Goal: Register for event/course

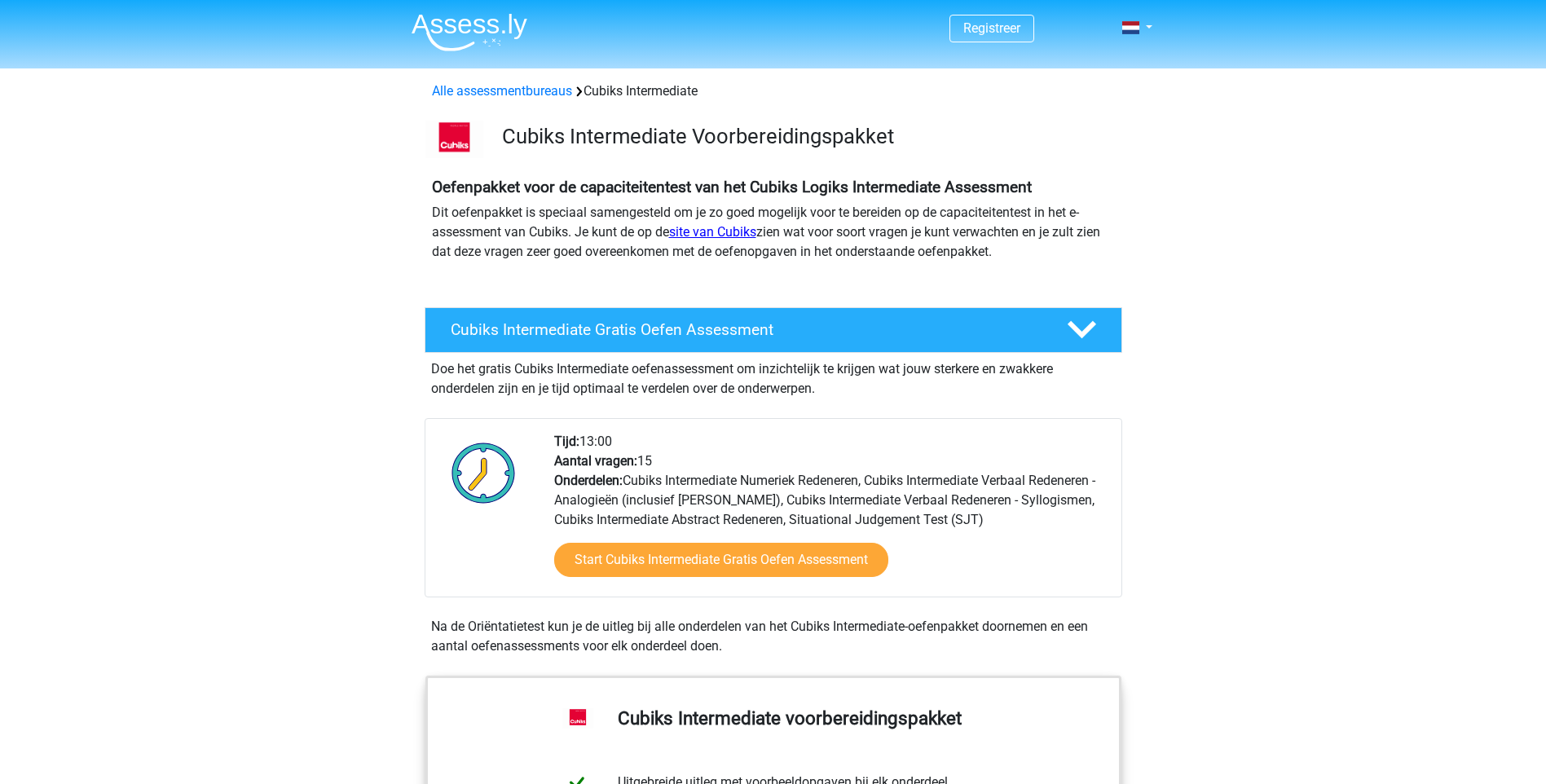
click at [714, 228] on link "site van Cubiks" at bounding box center [713, 231] width 88 height 15
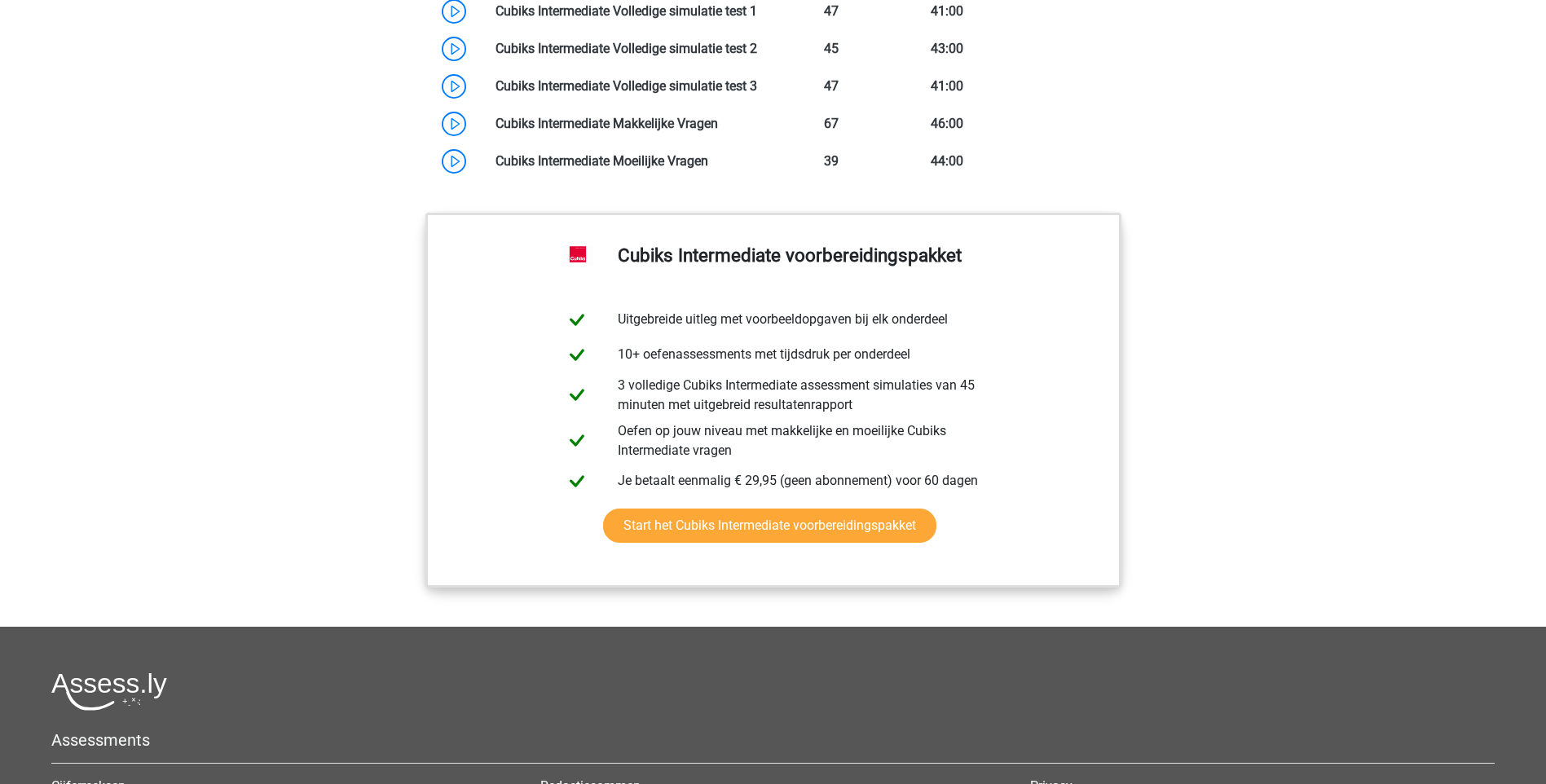
scroll to position [1630, 0]
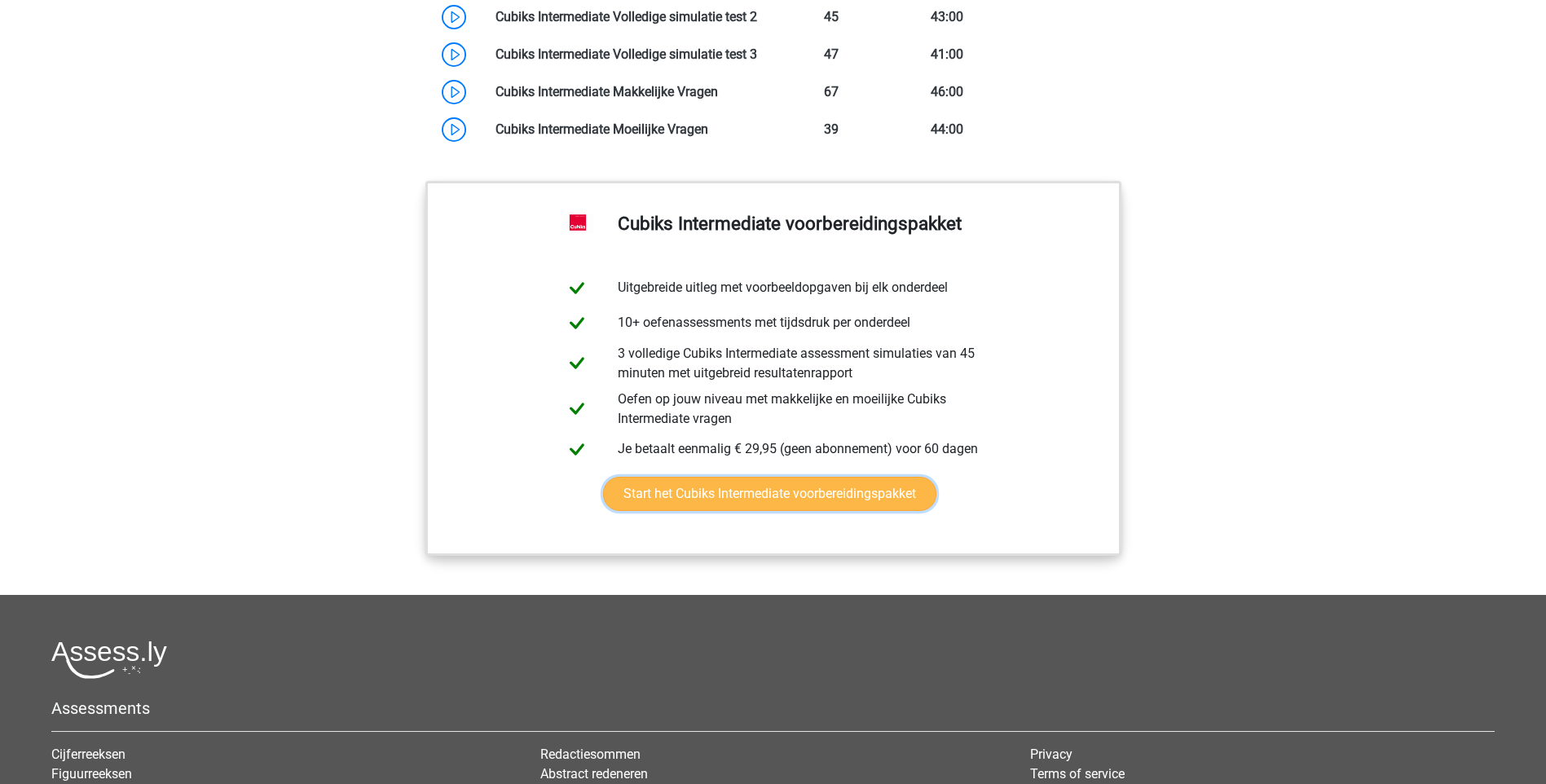
click at [695, 497] on link "Start het Cubiks Intermediate voorbereidingspakket" at bounding box center [770, 494] width 333 height 34
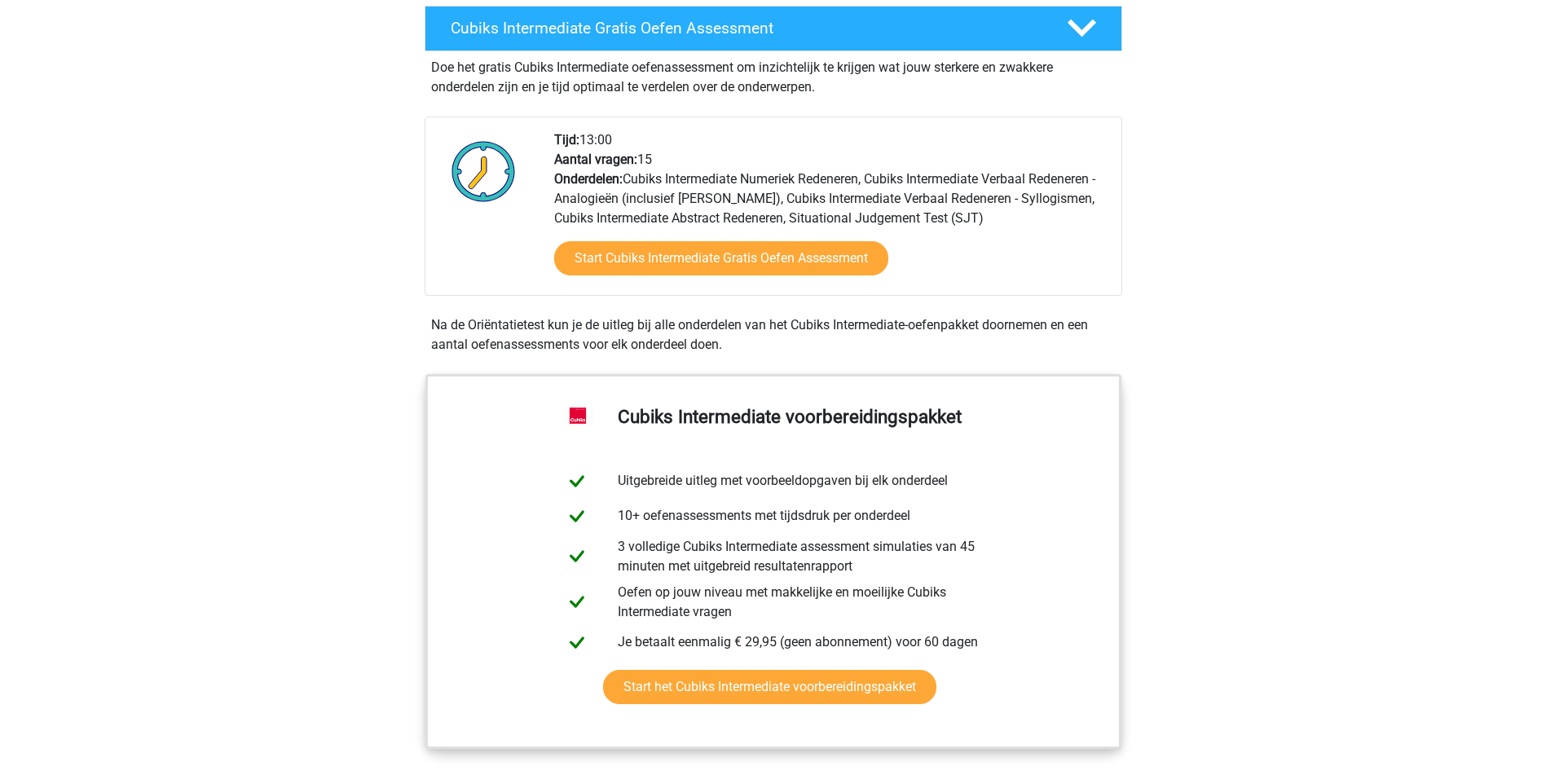
scroll to position [0, 0]
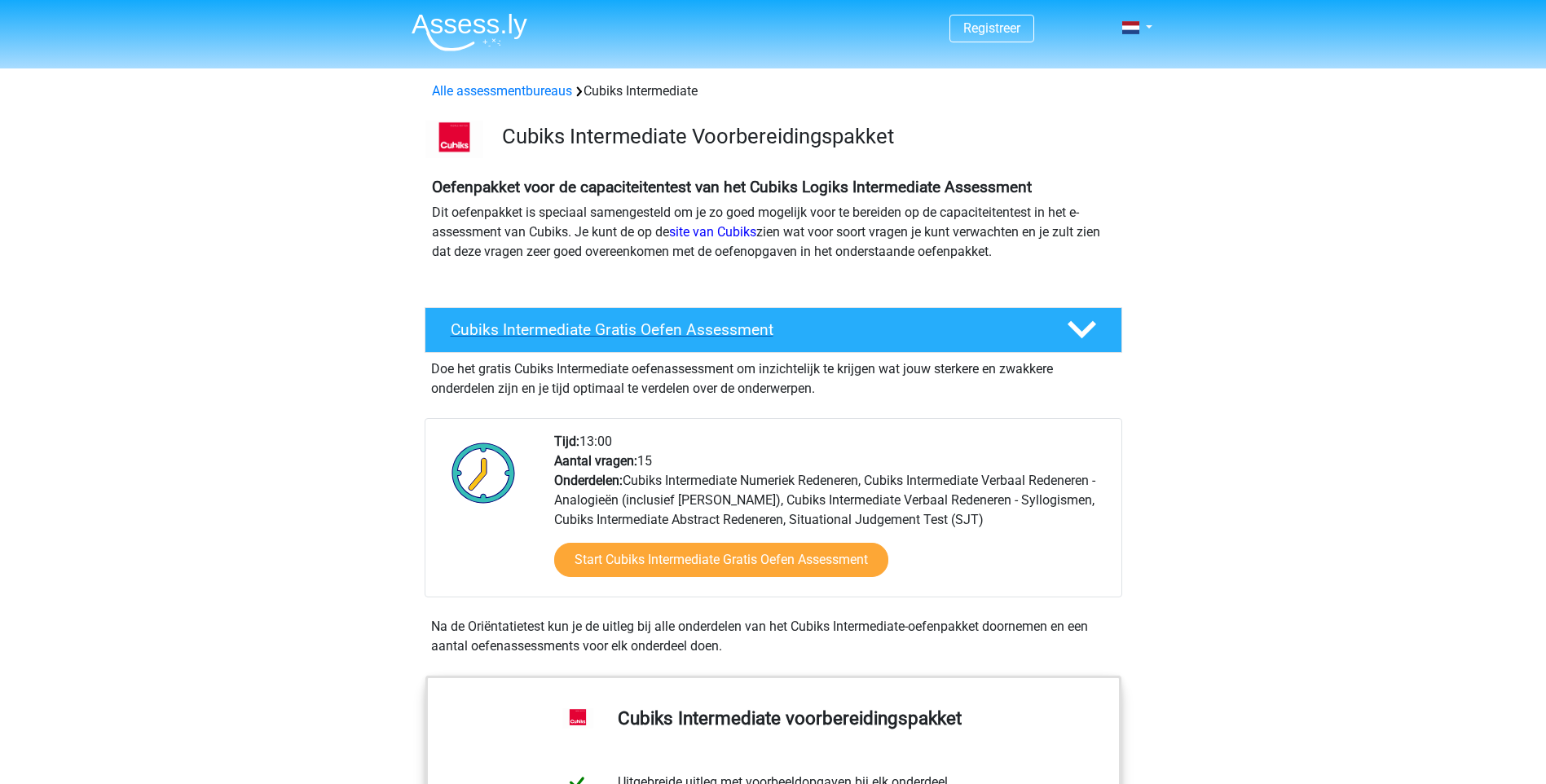
click at [753, 331] on h4 "Cubiks Intermediate Gratis Oefen Assessment" at bounding box center [746, 330] width 590 height 19
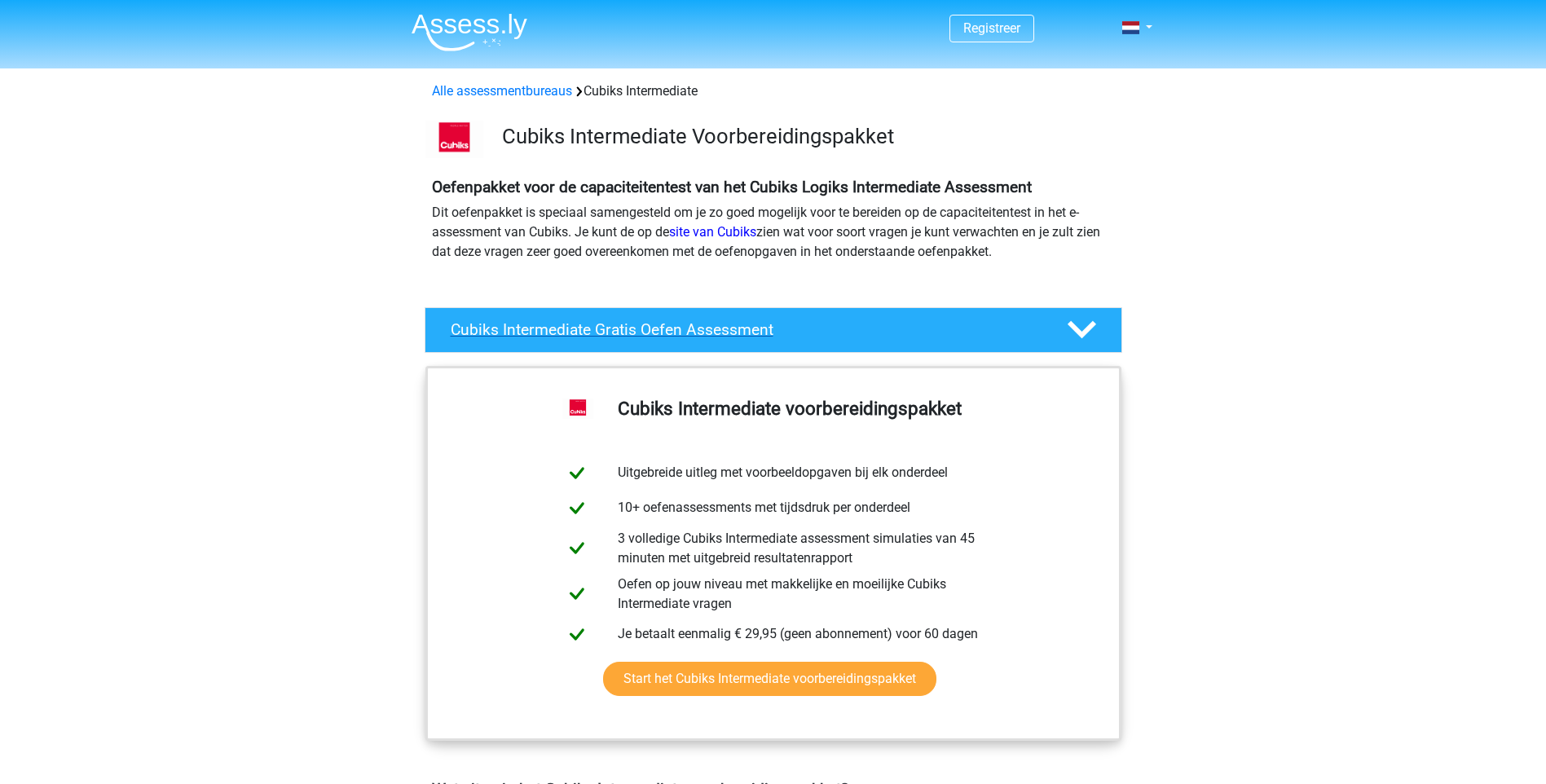
click at [753, 326] on h4 "Cubiks Intermediate Gratis Oefen Assessment" at bounding box center [746, 330] width 590 height 19
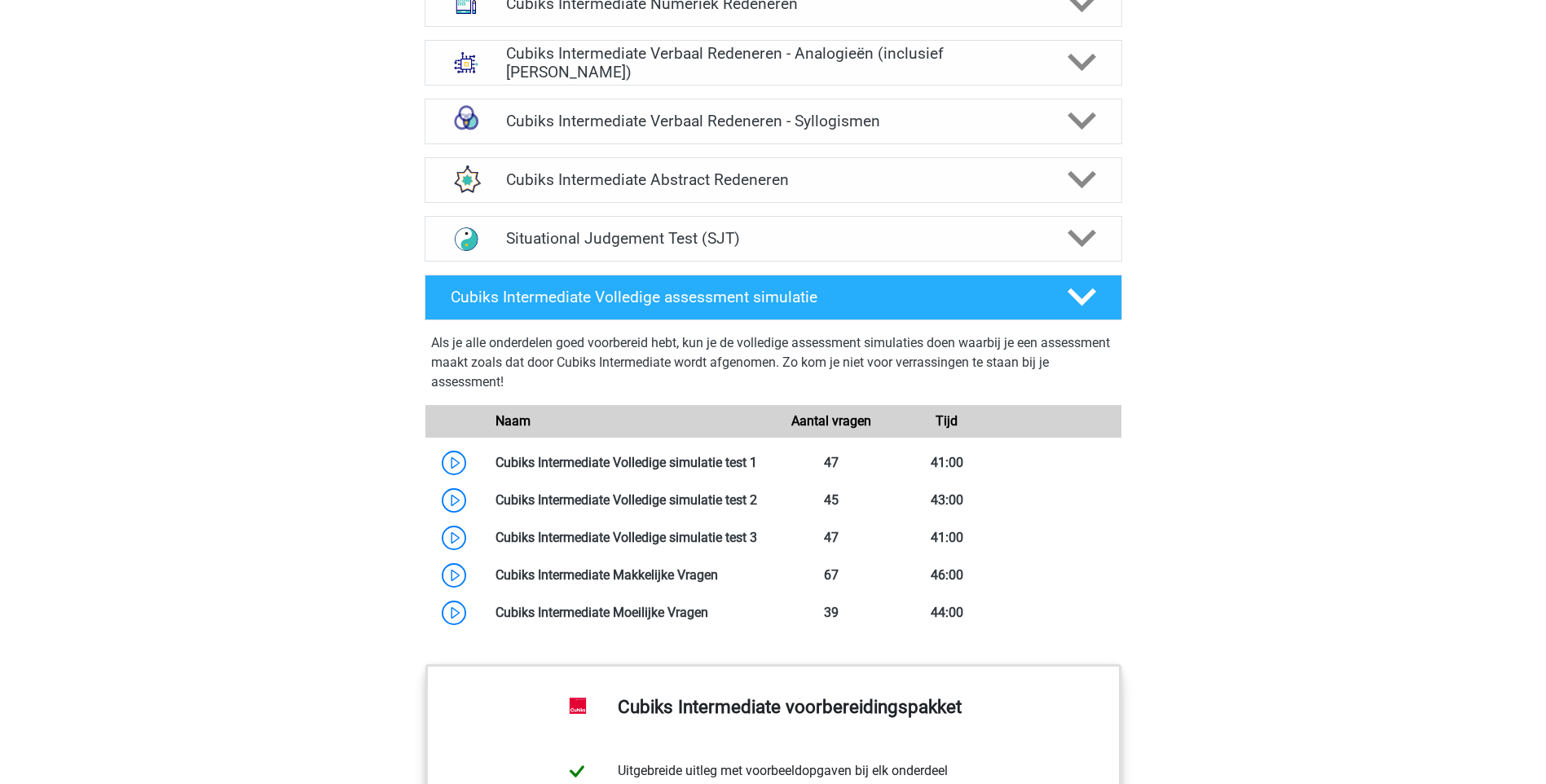
scroll to position [1086, 0]
